Goal: Information Seeking & Learning: Learn about a topic

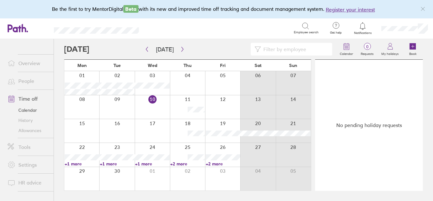
click at [80, 165] on link "+1 more" at bounding box center [82, 164] width 35 height 6
click at [109, 164] on link "+1 more" at bounding box center [117, 164] width 35 height 6
click at [144, 164] on link "+1 more" at bounding box center [152, 164] width 35 height 6
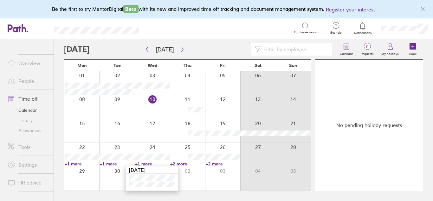
click at [183, 164] on link "+2 more" at bounding box center [187, 164] width 35 height 6
click at [177, 163] on link "+2 more" at bounding box center [187, 164] width 35 height 6
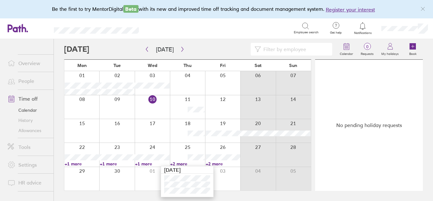
click at [217, 164] on link "+2 more" at bounding box center [223, 164] width 35 height 6
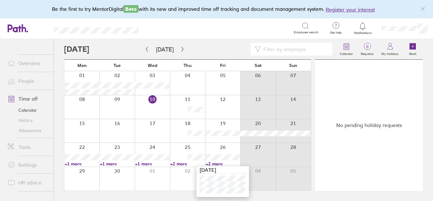
click at [25, 80] on link "People" at bounding box center [28, 80] width 51 height 13
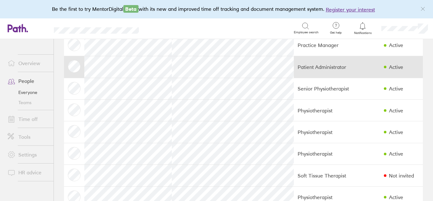
scroll to position [42, 0]
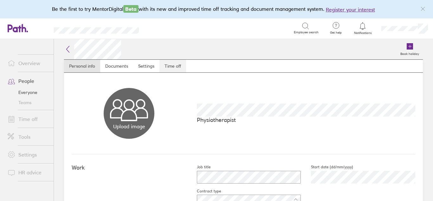
click at [174, 67] on link "Time off" at bounding box center [172, 66] width 27 height 13
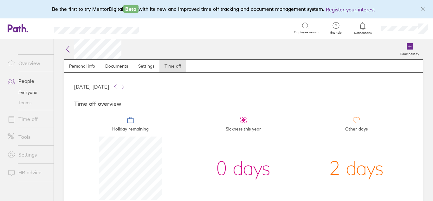
click at [25, 62] on link "Overview" at bounding box center [28, 63] width 51 height 13
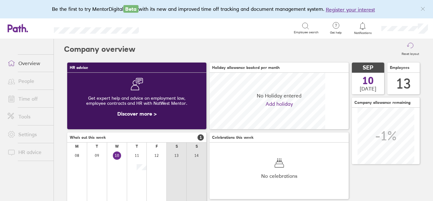
scroll to position [56, 56]
click at [33, 99] on link "Time off" at bounding box center [28, 98] width 51 height 13
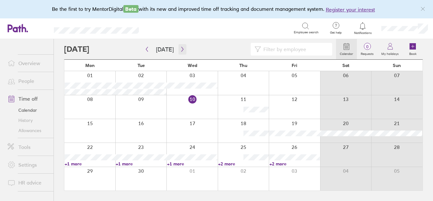
click at [180, 49] on icon "button" at bounding box center [182, 49] width 5 height 5
click at [180, 48] on icon "button" at bounding box center [182, 49] width 5 height 5
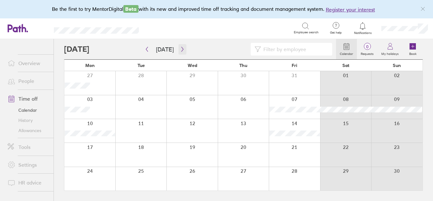
click at [180, 49] on icon "button" at bounding box center [182, 49] width 5 height 5
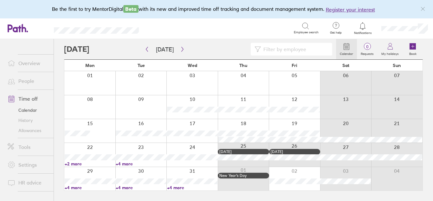
click at [176, 187] on link "+4 more" at bounding box center [192, 187] width 50 height 6
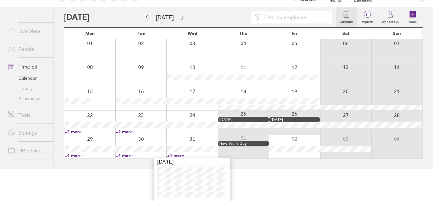
scroll to position [29, 0]
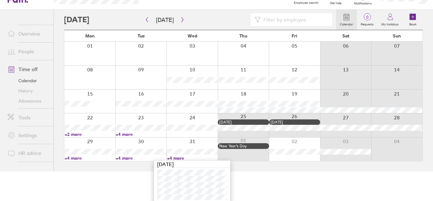
click at [125, 158] on link "+4 more" at bounding box center [141, 158] width 50 height 6
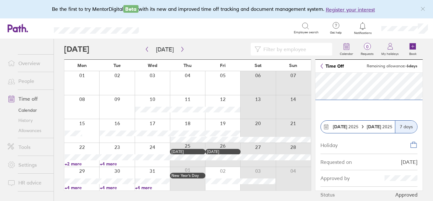
click at [110, 187] on link "+4 more" at bounding box center [117, 187] width 35 height 6
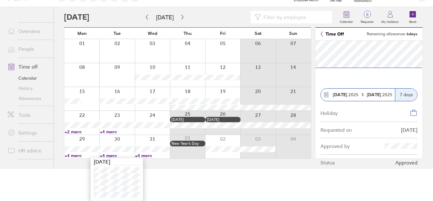
click at [73, 156] on link "+4 more" at bounding box center [82, 155] width 35 height 6
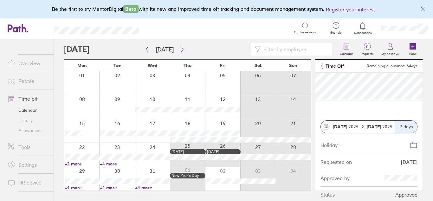
scroll to position [0, 0]
click at [76, 187] on link "+4 more" at bounding box center [82, 187] width 35 height 6
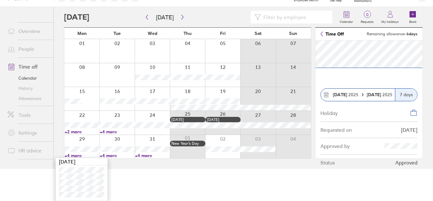
scroll to position [30, 0]
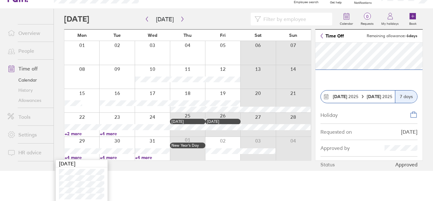
click at [75, 134] on link "+2 more" at bounding box center [82, 134] width 35 height 6
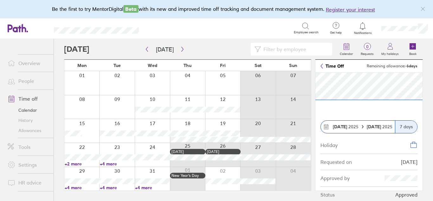
scroll to position [0, 0]
click at [77, 163] on link "+2 more" at bounding box center [82, 164] width 35 height 6
click at [111, 163] on link "+4 more" at bounding box center [117, 164] width 35 height 6
